Goal: Task Accomplishment & Management: Use online tool/utility

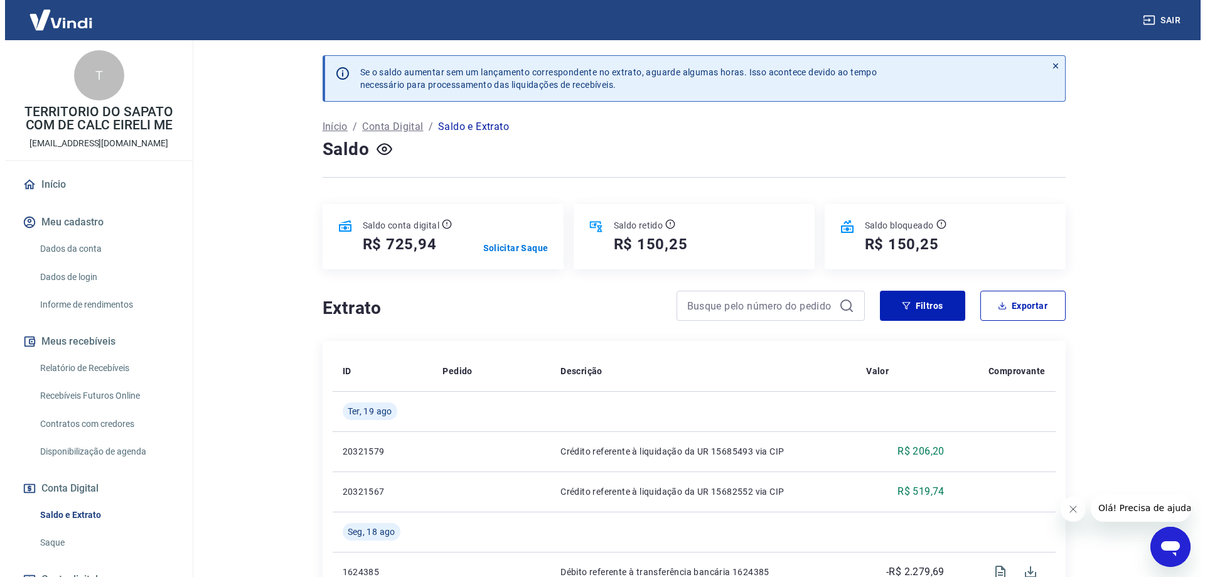
scroll to position [63, 0]
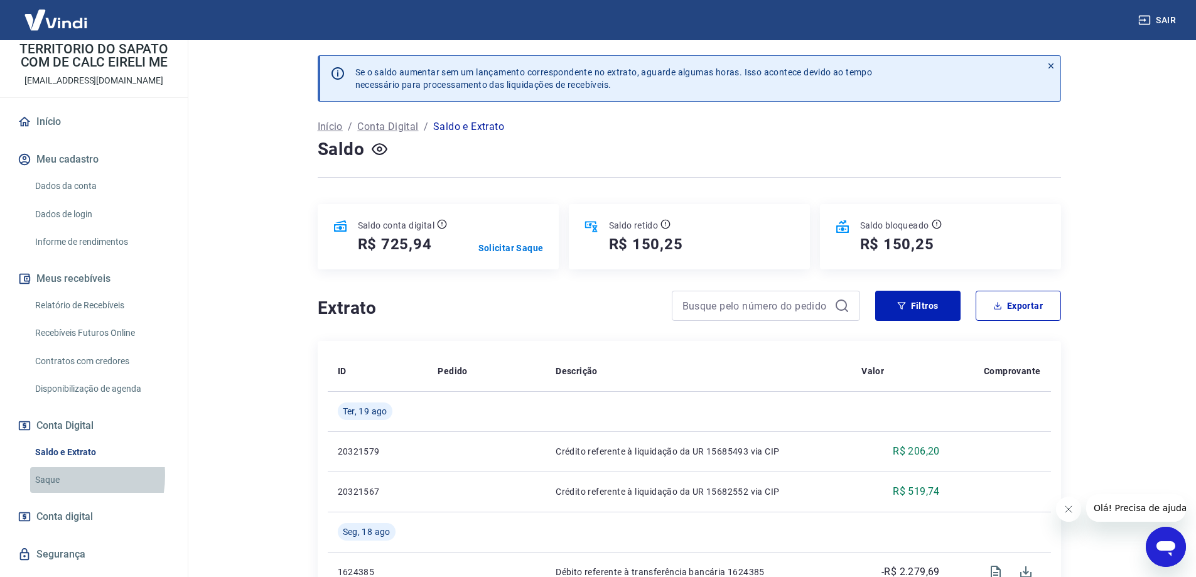
click at [46, 475] on link "Saque" at bounding box center [101, 480] width 143 height 26
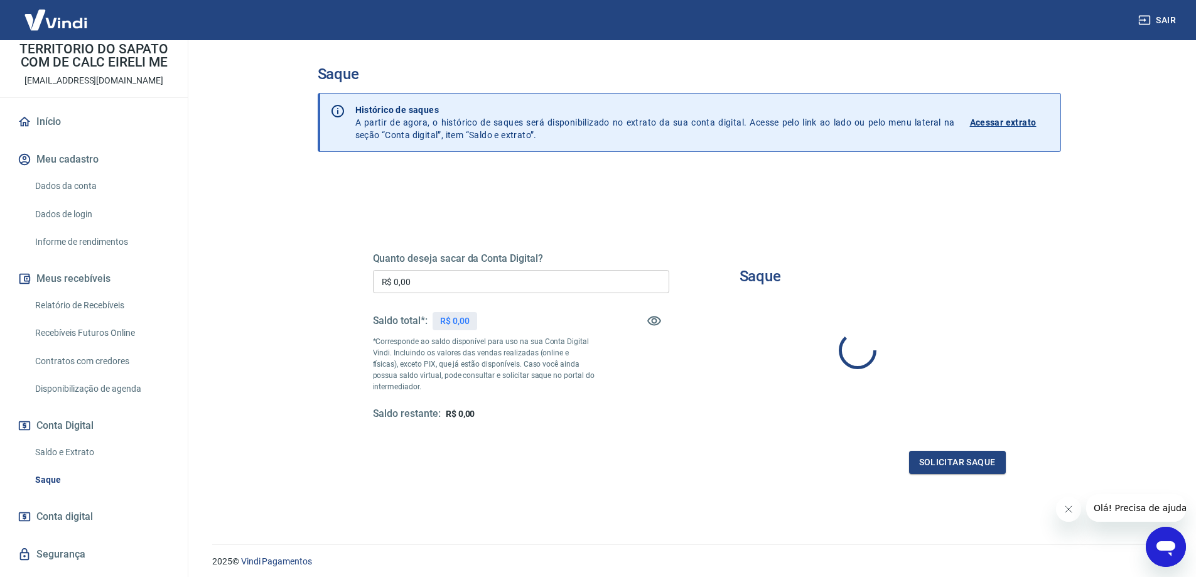
click at [392, 288] on input "R$ 0,00" at bounding box center [521, 281] width 296 height 23
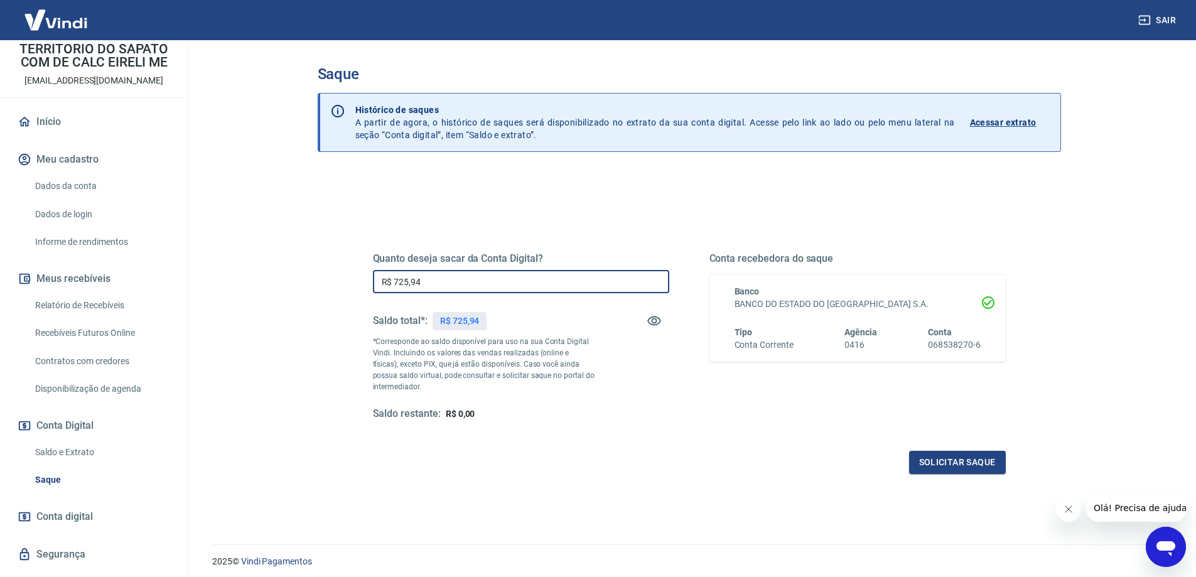
type input "R$ 725,94"
click at [950, 453] on button "Solicitar saque" at bounding box center [957, 462] width 97 height 23
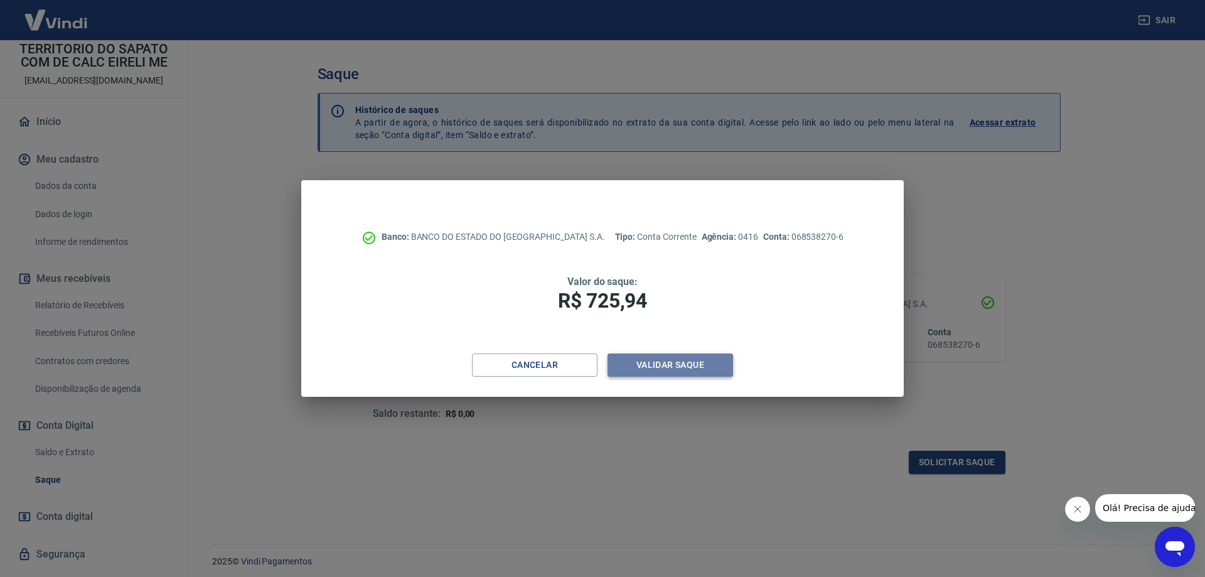
click at [645, 358] on button "Validar saque" at bounding box center [671, 364] width 126 height 23
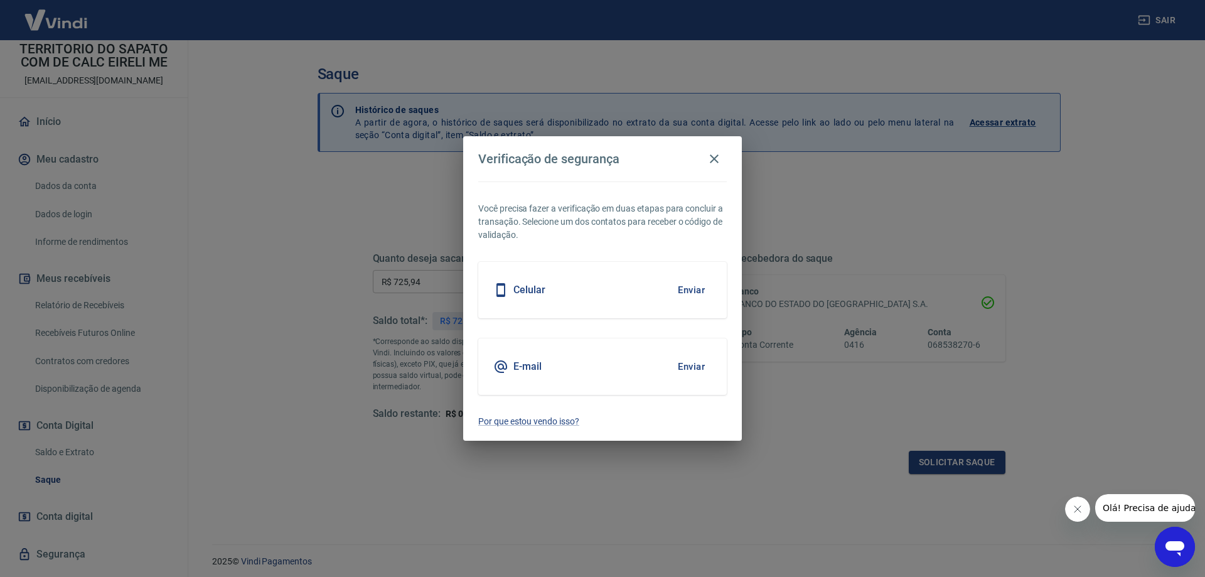
drag, startPoint x: 599, startPoint y: 284, endPoint x: 652, endPoint y: 289, distance: 53.5
click at [605, 284] on div "Celular Enviar" at bounding box center [602, 290] width 249 height 56
click at [681, 288] on button "Enviar" at bounding box center [691, 290] width 41 height 26
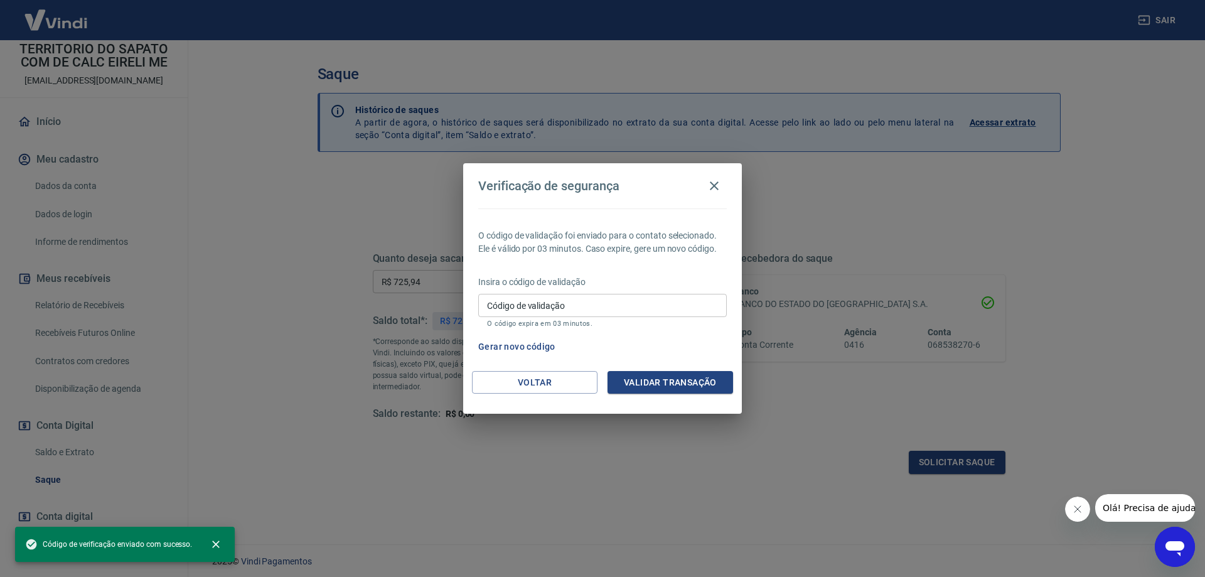
click at [650, 313] on input "Código de validação" at bounding box center [602, 305] width 249 height 23
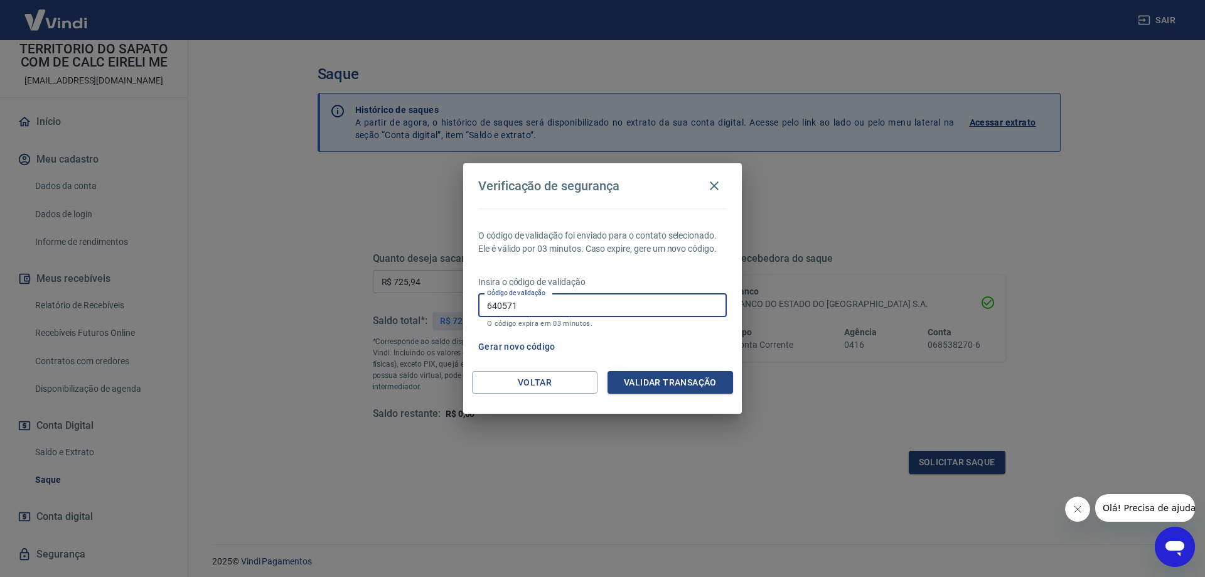
type input "640571"
click at [677, 391] on button "Validar transação" at bounding box center [671, 382] width 126 height 23
